Goal: Obtain resource: Download file/media

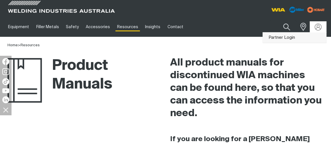
click at [300, 37] on link "Partner Login" at bounding box center [294, 38] width 63 height 11
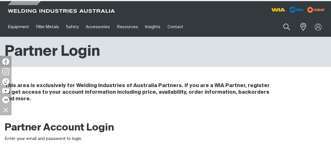
type input "[EMAIL_ADDRESS][PERSON_NAME][DOMAIN_NAME]"
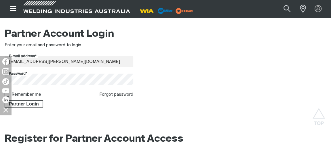
scroll to position [105, 0]
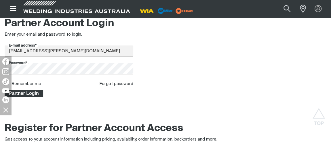
click at [31, 91] on span "Partner Login" at bounding box center [23, 93] width 37 height 7
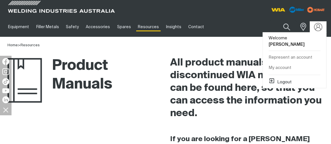
click at [319, 29] on img at bounding box center [318, 27] width 8 height 8
click at [307, 52] on link "Represent an account" at bounding box center [294, 57] width 63 height 11
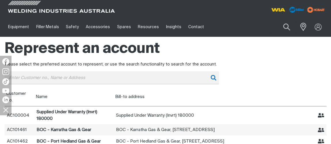
click at [80, 131] on td "BOC - Karratha Gas & Gear" at bounding box center [74, 129] width 80 height 11
click at [324, 131] on icon "Represent BOC - Karratha Gas & Gear" at bounding box center [321, 130] width 7 height 5
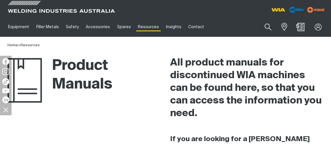
click at [300, 27] on img "Shopping cart (0 product(s))" at bounding box center [300, 27] width 8 height 8
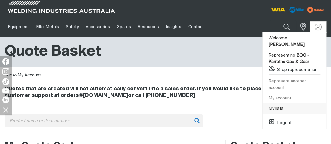
click at [286, 104] on link "My lists" at bounding box center [294, 109] width 63 height 11
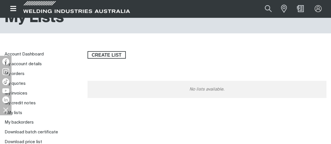
scroll to position [52, 0]
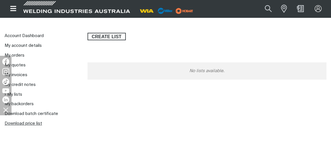
click at [22, 124] on link "Download price list" at bounding box center [23, 124] width 37 height 4
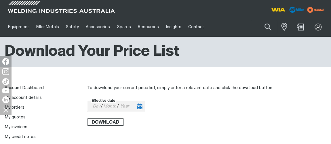
click at [139, 108] on icon "Toggle calendar" at bounding box center [139, 107] width 5 height 6
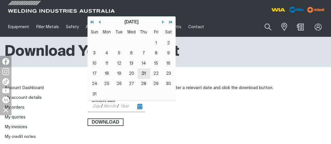
click at [145, 72] on button "21" at bounding box center [144, 74] width 12 height 10
type input "[DATE]"
type input "21"
type input "08"
type input "2025"
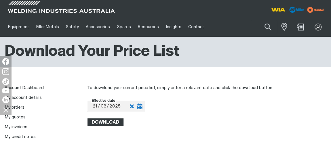
click at [113, 120] on span "Download" at bounding box center [105, 122] width 35 height 7
